Goal: Task Accomplishment & Management: Complete application form

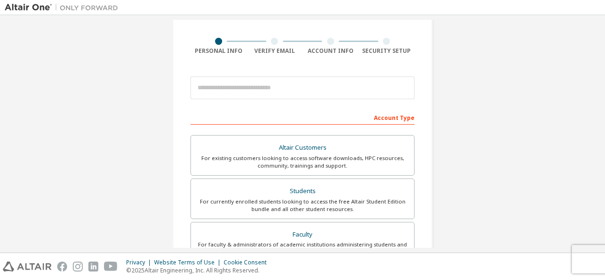
scroll to position [50, 0]
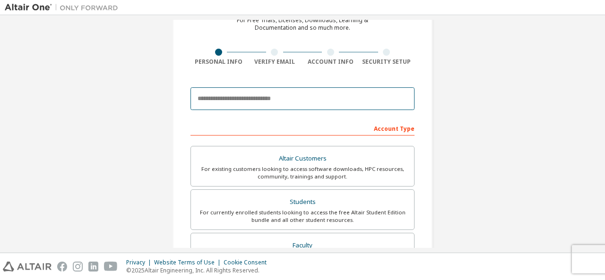
click at [231, 99] on input "email" at bounding box center [302, 98] width 224 height 23
type input "**********"
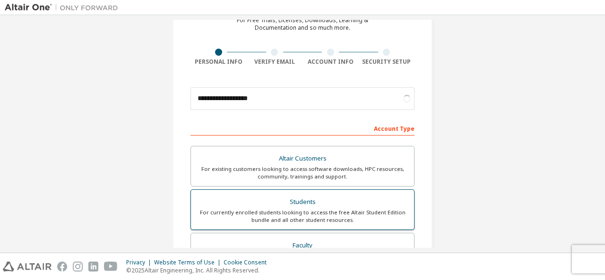
click at [311, 210] on div "For currently enrolled students looking to access the free Altair Student Editi…" at bounding box center [303, 216] width 212 height 15
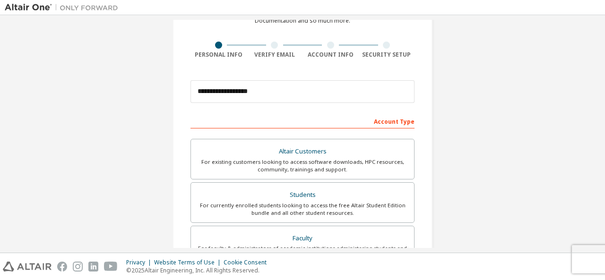
scroll to position [55, 0]
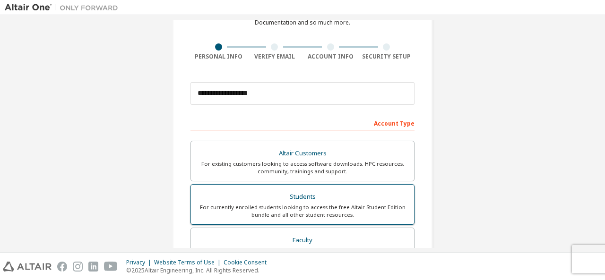
click at [291, 213] on div "For currently enrolled students looking to access the free Altair Student Editi…" at bounding box center [303, 211] width 212 height 15
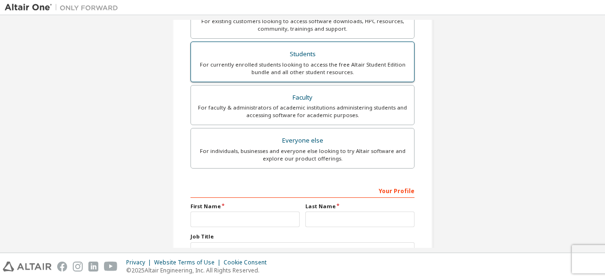
scroll to position [220, 0]
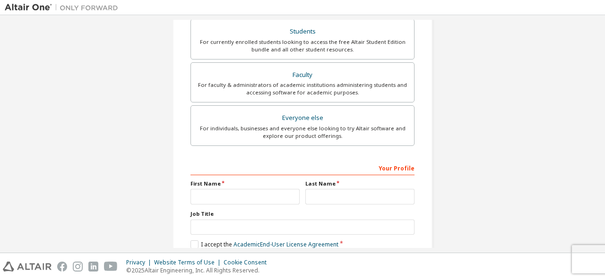
click at [397, 164] on div "Your Profile" at bounding box center [302, 167] width 224 height 15
click at [223, 196] on input "text" at bounding box center [244, 197] width 109 height 16
type input "****"
click at [320, 198] on input "text" at bounding box center [359, 197] width 109 height 16
type input "*********"
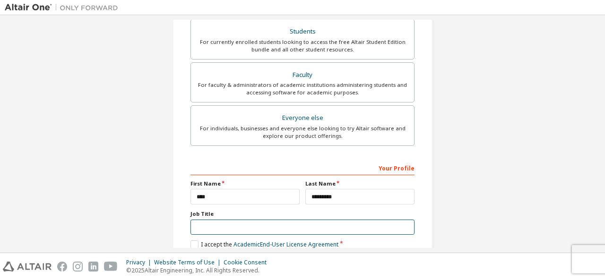
click at [235, 224] on input "text" at bounding box center [302, 228] width 224 height 16
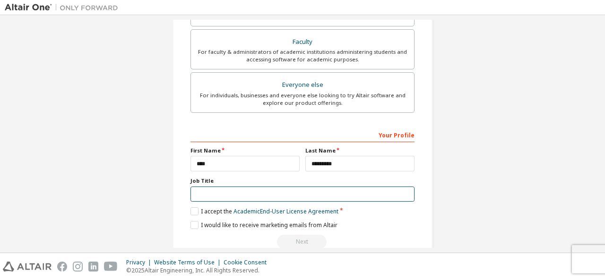
scroll to position [253, 0]
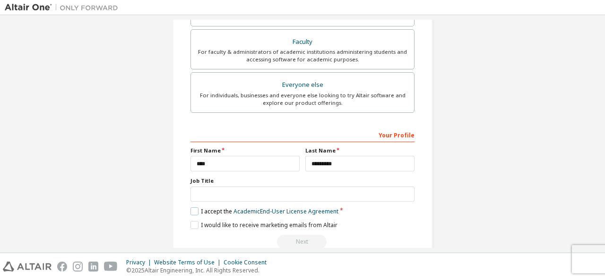
click at [193, 208] on label "I accept the Academic End-User License Agreement" at bounding box center [264, 211] width 148 height 8
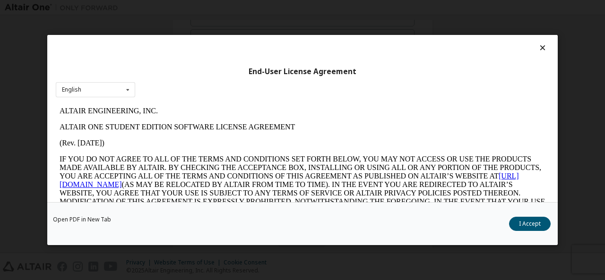
scroll to position [0, 0]
click at [122, 95] on icon at bounding box center [128, 89] width 12 height 15
click at [130, 88] on icon at bounding box center [128, 89] width 12 height 15
click at [526, 221] on button "I Accept" at bounding box center [530, 224] width 42 height 14
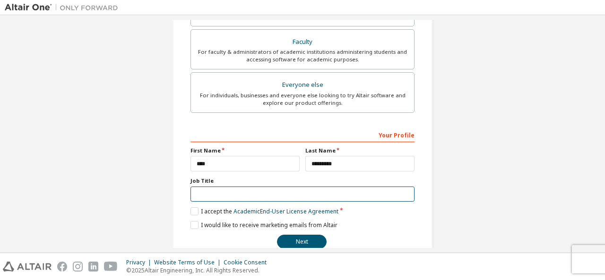
click at [265, 195] on input "text" at bounding box center [302, 195] width 224 height 16
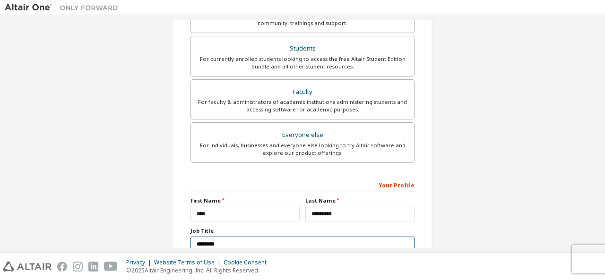
scroll to position [269, 0]
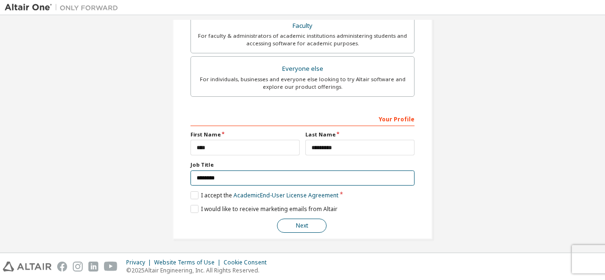
type input "********"
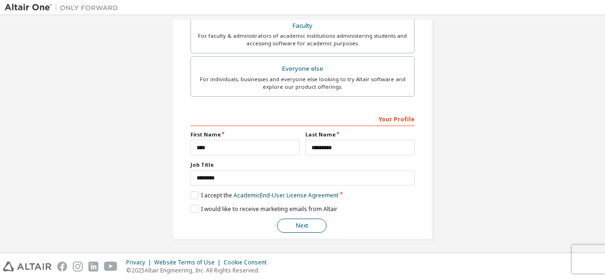
click at [301, 226] on button "Next" at bounding box center [302, 226] width 50 height 14
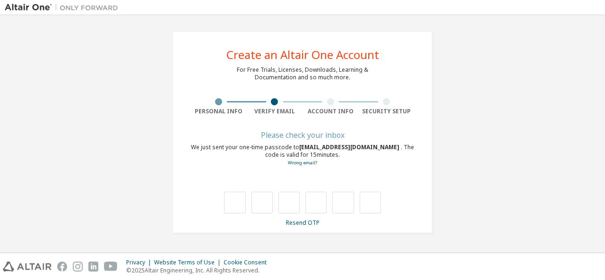
type input "*"
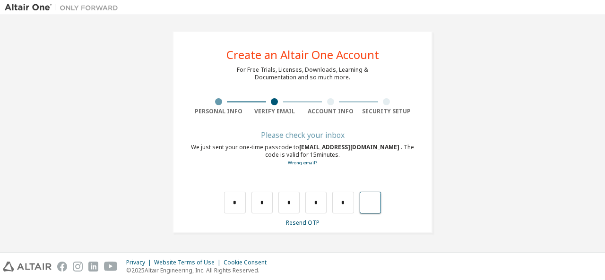
type input "*"
